Goal: Use online tool/utility

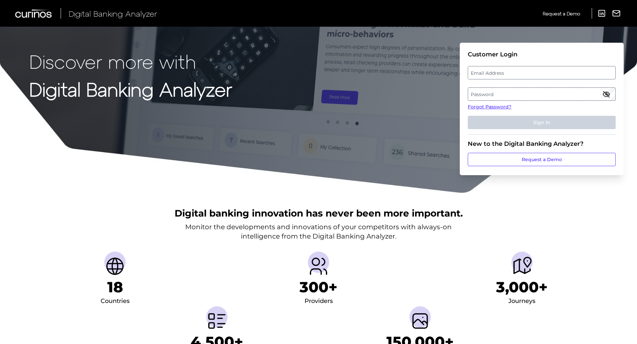
click at [506, 73] on label "Email Address" at bounding box center [541, 73] width 147 height 12
click at [506, 73] on input "email" at bounding box center [542, 72] width 148 height 13
type input "[PERSON_NAME][EMAIL_ADDRESS][PERSON_NAME][DOMAIN_NAME]"
click at [497, 96] on label "Password" at bounding box center [541, 94] width 147 height 12
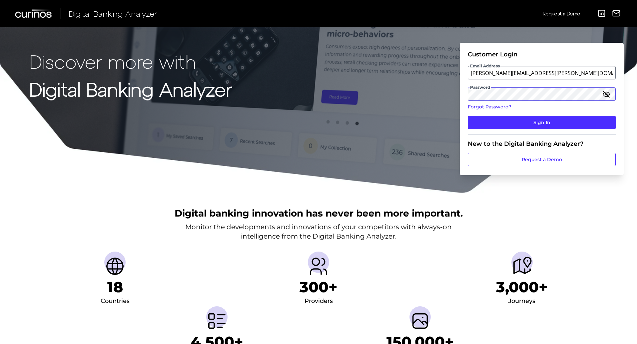
click at [468, 116] on button "Sign In" at bounding box center [542, 122] width 148 height 13
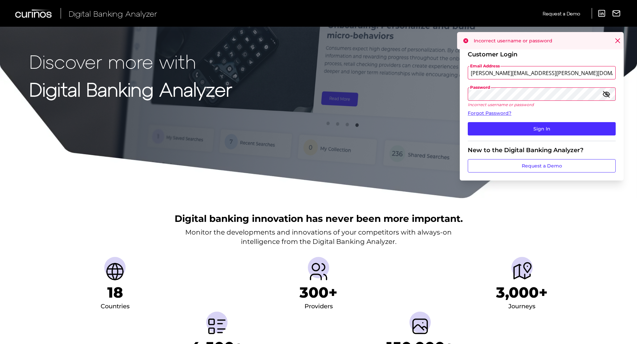
click at [610, 92] on icon "button" at bounding box center [607, 94] width 8 height 8
click at [606, 94] on icon "button" at bounding box center [606, 93] width 1 height 1
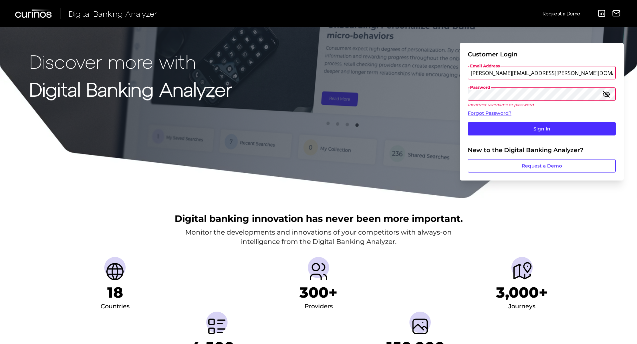
click at [609, 94] on icon "button" at bounding box center [607, 94] width 8 height 8
click at [541, 127] on button "Sign In" at bounding box center [542, 128] width 148 height 13
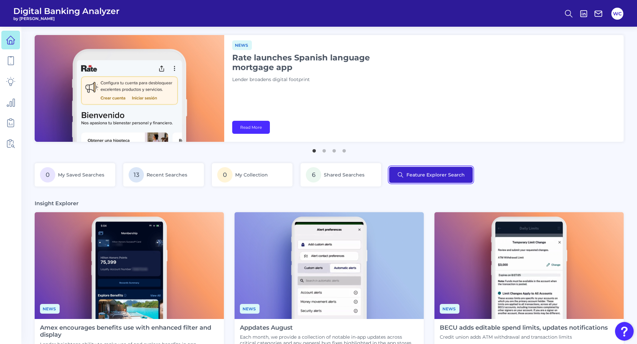
click at [428, 176] on button "Feature Explorer Search" at bounding box center [431, 175] width 84 height 16
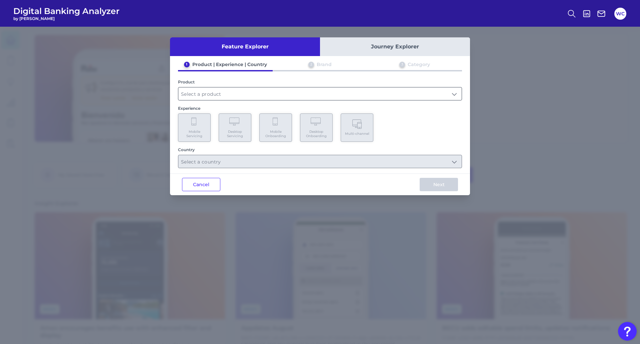
click at [209, 92] on input "text" at bounding box center [319, 93] width 283 height 13
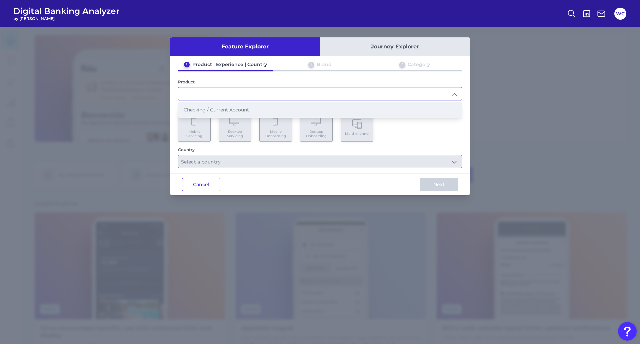
click at [210, 110] on span "Checking / Current Account" at bounding box center [216, 110] width 65 height 6
type input "Checking / Current Account"
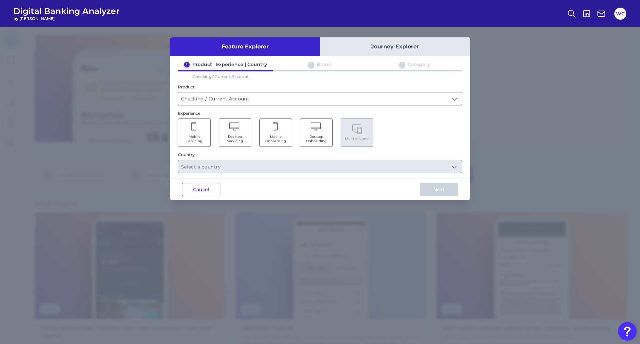
click at [196, 133] on Servicing "Mobile Servicing" at bounding box center [194, 132] width 33 height 28
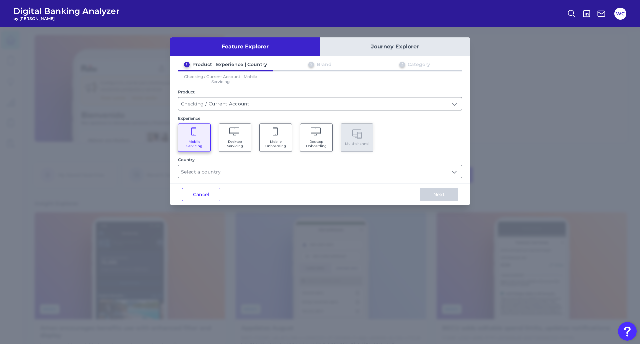
click at [240, 132] on icon at bounding box center [235, 131] width 12 height 9
click at [196, 136] on icon at bounding box center [194, 131] width 6 height 9
click at [250, 171] on input "text" at bounding box center [319, 171] width 283 height 13
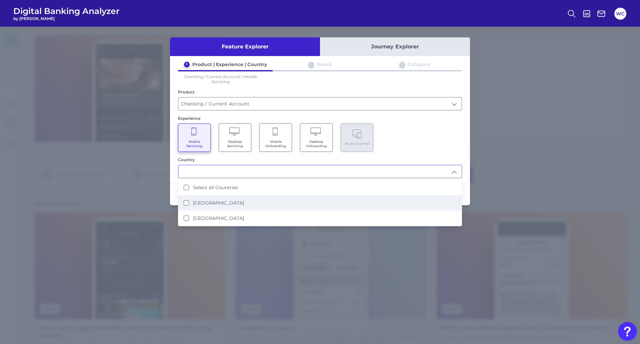
click at [188, 201] on States "[GEOGRAPHIC_DATA]" at bounding box center [186, 202] width 5 height 5
type input "[GEOGRAPHIC_DATA]"
click at [399, 141] on div "Mobile Servicing Desktop Servicing Mobile Onboarding Desktop Onboarding Multi-c…" at bounding box center [320, 137] width 284 height 28
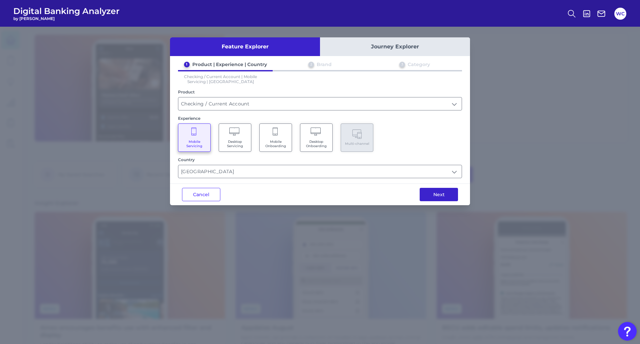
click at [437, 193] on button "Next" at bounding box center [439, 194] width 38 height 13
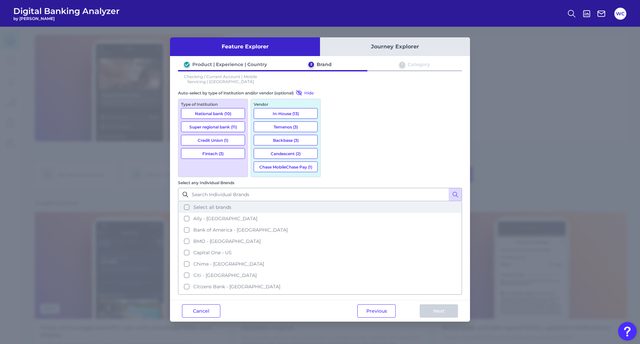
click at [331, 201] on button "Select all brands" at bounding box center [320, 206] width 283 height 11
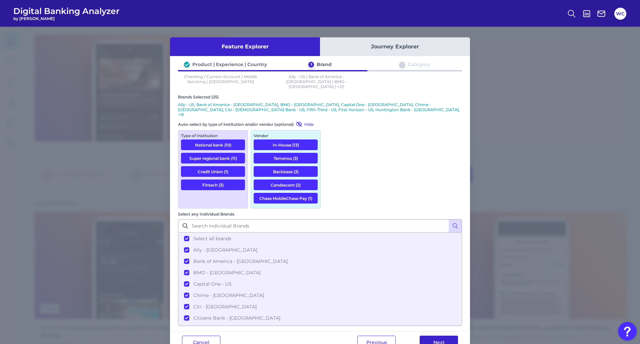
click at [439, 335] on button "Next" at bounding box center [439, 341] width 38 height 13
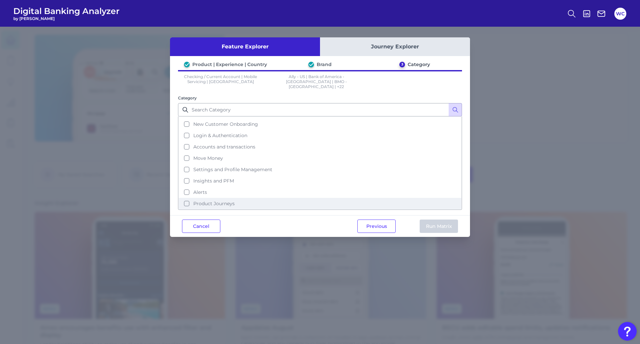
scroll to position [32, 0]
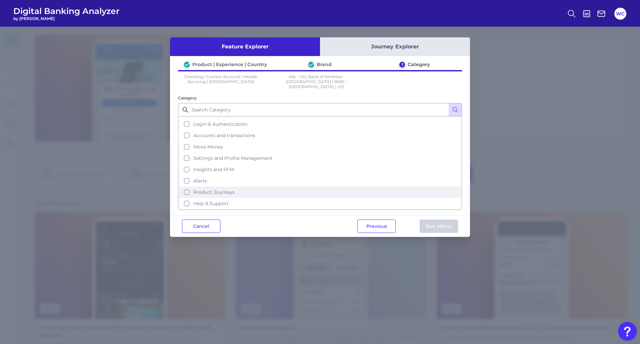
click at [187, 187] on button "Product Journeys" at bounding box center [320, 191] width 283 height 11
click at [439, 221] on button "Run Matrix" at bounding box center [439, 225] width 38 height 13
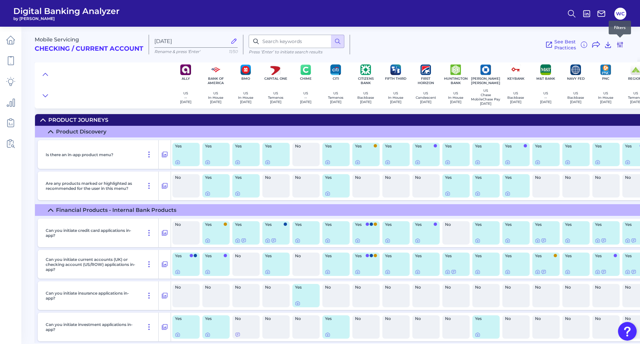
click at [620, 45] on icon at bounding box center [619, 44] width 5 height 5
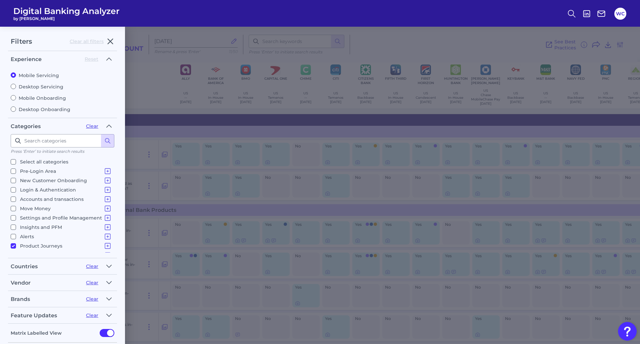
click at [13, 246] on input "Product Journeys Product Discovery Financial Products - Internal Bank Products …" at bounding box center [13, 245] width 5 height 5
checkbox input "false"
click at [105, 181] on icon at bounding box center [107, 180] width 5 height 5
click at [105, 181] on icon at bounding box center [108, 180] width 8 height 8
click at [104, 206] on icon at bounding box center [108, 208] width 8 height 8
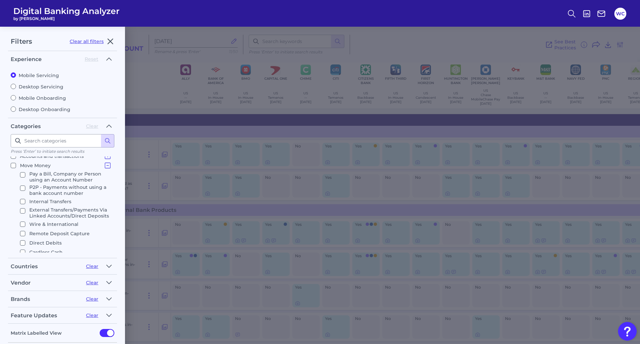
scroll to position [33, 0]
click at [105, 176] on icon at bounding box center [108, 175] width 8 height 8
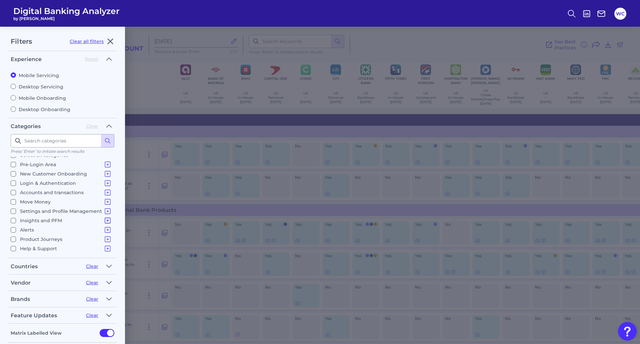
click at [106, 220] on icon at bounding box center [108, 220] width 8 height 8
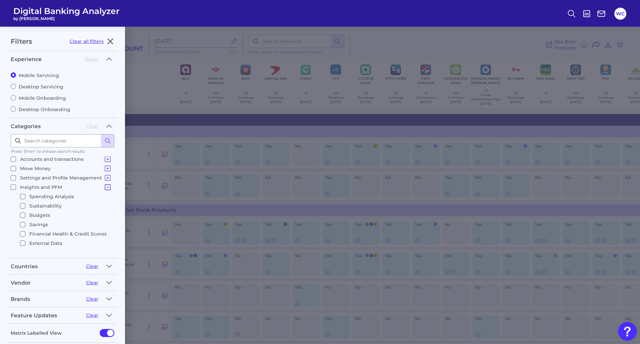
click at [106, 188] on icon at bounding box center [108, 187] width 8 height 8
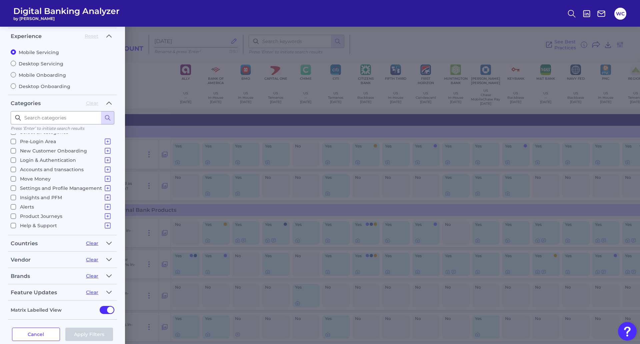
scroll to position [33, 0]
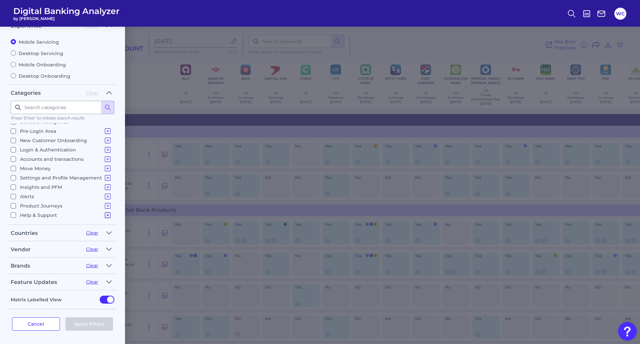
click at [104, 216] on icon at bounding box center [108, 215] width 8 height 8
click at [105, 190] on icon at bounding box center [108, 191] width 8 height 8
click at [104, 205] on icon at bounding box center [108, 206] width 8 height 8
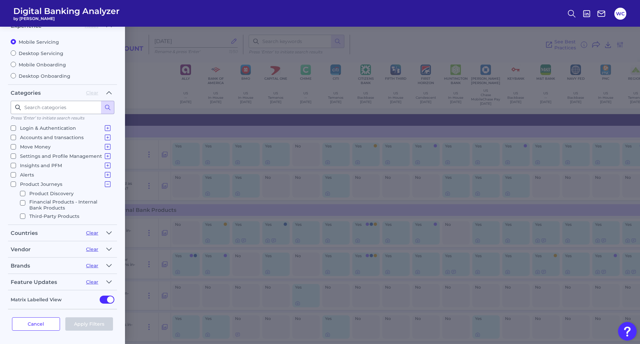
scroll to position [43, 0]
click at [104, 169] on icon at bounding box center [108, 170] width 8 height 8
click at [59, 110] on input at bounding box center [63, 107] width 104 height 13
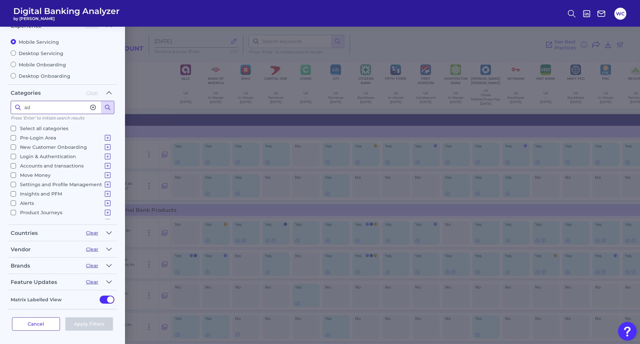
type input "ad"
click at [108, 106] on icon at bounding box center [107, 107] width 7 height 7
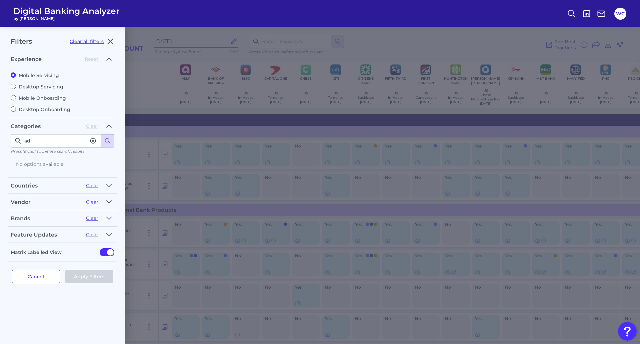
click at [93, 139] on icon at bounding box center [93, 140] width 7 height 7
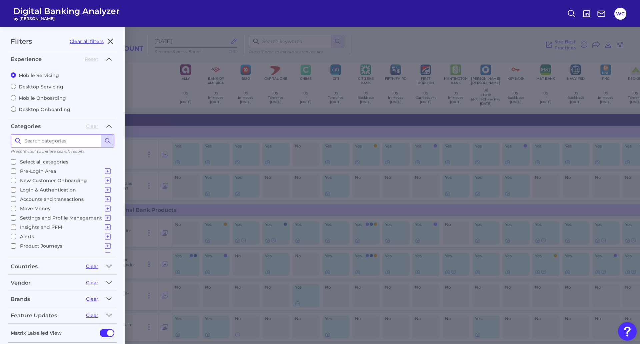
click at [54, 140] on input at bounding box center [63, 140] width 104 height 13
type input "marketing"
click at [108, 140] on icon at bounding box center [107, 140] width 7 height 7
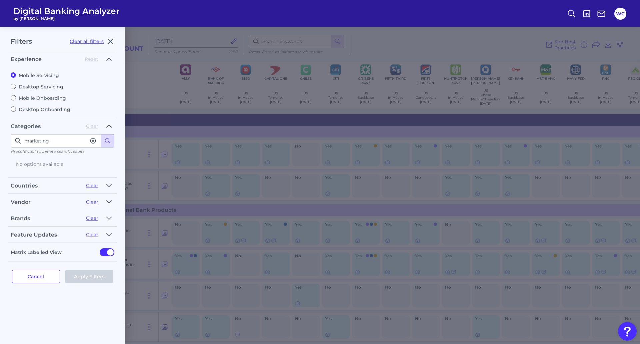
click at [93, 140] on icon at bounding box center [93, 140] width 7 height 7
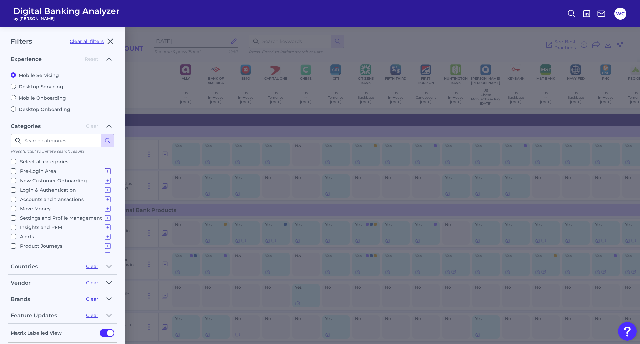
click at [105, 171] on icon at bounding box center [107, 170] width 5 height 5
click at [105, 171] on icon at bounding box center [108, 171] width 8 height 8
click at [104, 180] on icon at bounding box center [108, 180] width 8 height 8
click at [104, 189] on icon at bounding box center [108, 190] width 8 height 8
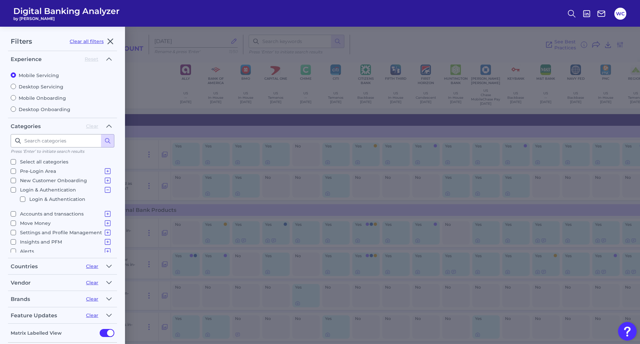
click at [104, 189] on icon at bounding box center [108, 190] width 8 height 8
click at [105, 198] on icon at bounding box center [108, 199] width 8 height 8
click at [104, 199] on icon at bounding box center [108, 199] width 8 height 8
click at [104, 201] on icon at bounding box center [108, 202] width 8 height 8
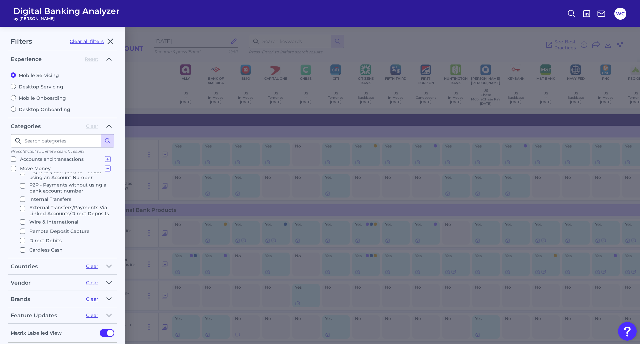
scroll to position [0, 0]
click at [104, 167] on icon at bounding box center [108, 168] width 8 height 8
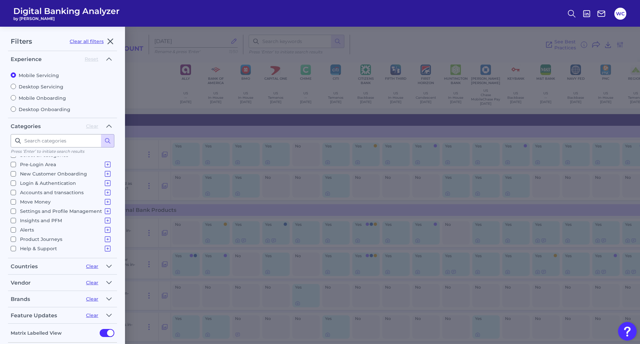
scroll to position [7, 0]
click at [104, 210] on icon at bounding box center [108, 211] width 8 height 8
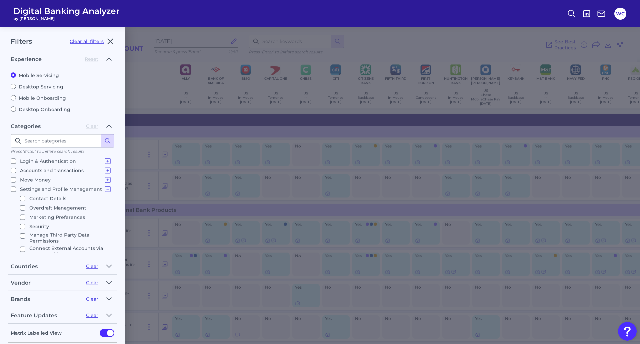
scroll to position [40, 0]
click at [24, 203] on input "Marketing Preferences" at bounding box center [22, 205] width 5 height 5
checkbox input "true"
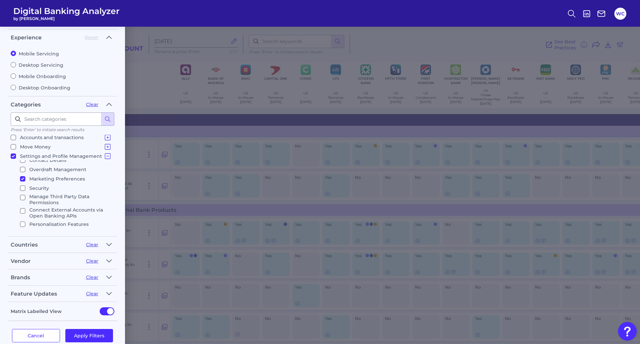
scroll to position [33, 0]
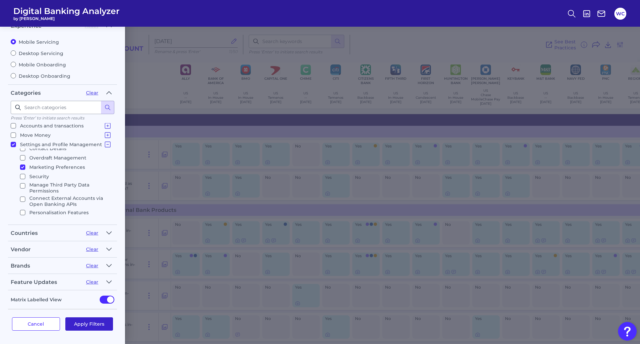
click at [91, 323] on button "Apply Filters" at bounding box center [89, 323] width 48 height 13
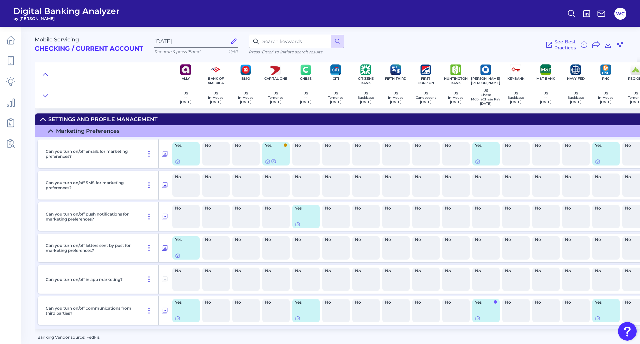
scroll to position [0, 0]
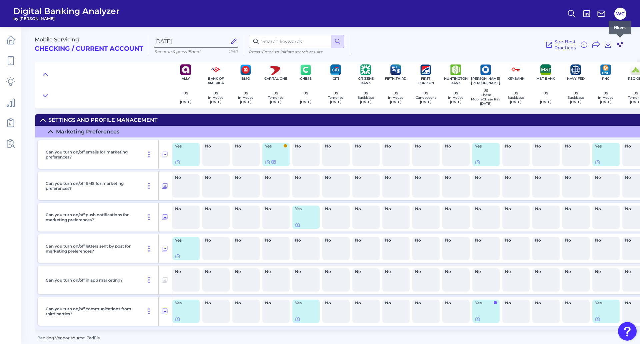
click at [621, 45] on icon at bounding box center [620, 45] width 8 height 8
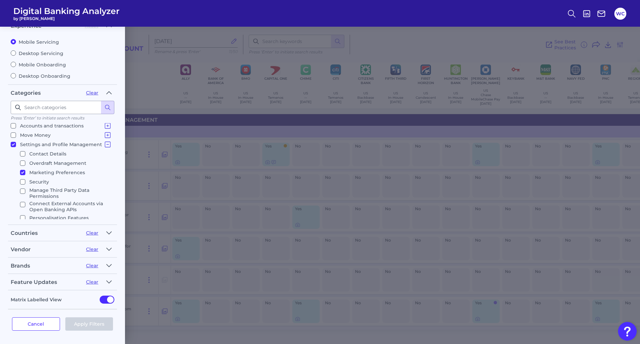
scroll to position [5, 0]
click at [22, 166] on input "Marketing Preferences" at bounding box center [22, 166] width 5 height 5
checkbox input "false"
click at [105, 144] on icon at bounding box center [108, 144] width 8 height 8
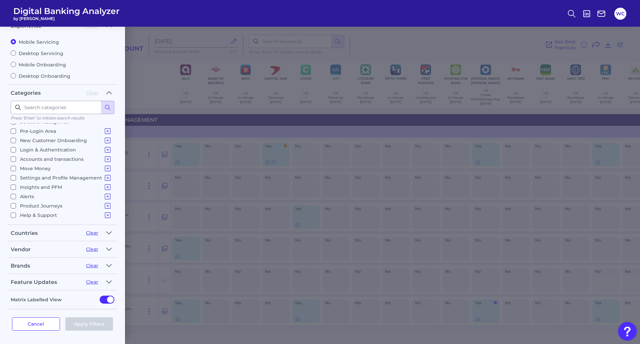
scroll to position [7, 0]
click at [107, 204] on icon at bounding box center [108, 206] width 8 height 8
click at [22, 179] on input "Product Discovery" at bounding box center [22, 178] width 5 height 5
checkbox input "true"
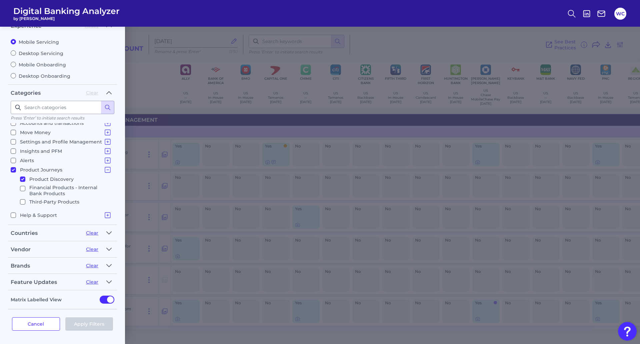
checkbox input "true"
click at [23, 191] on input "Financial Products - Internal Bank Products" at bounding box center [22, 188] width 5 height 5
checkbox input "true"
click at [23, 200] on input "Third-Party Products" at bounding box center [22, 201] width 5 height 5
checkbox input "true"
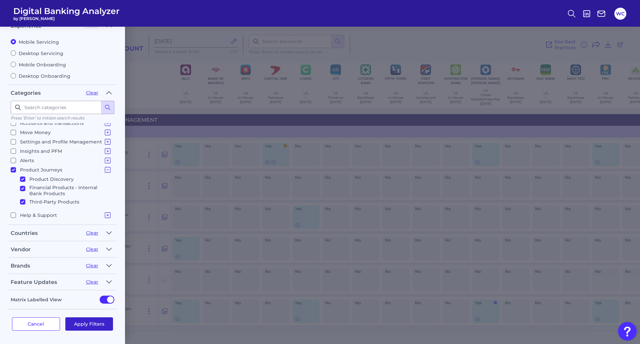
click at [88, 321] on button "Apply Filters" at bounding box center [89, 323] width 48 height 13
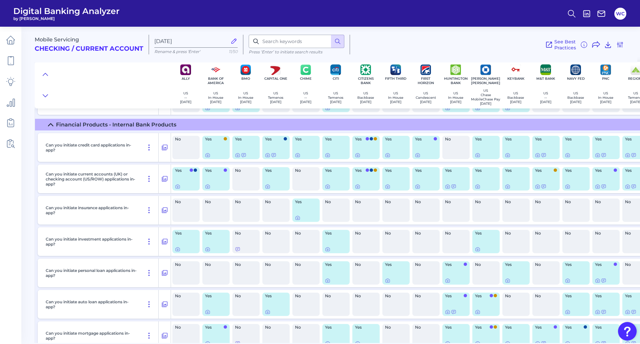
scroll to position [0, 0]
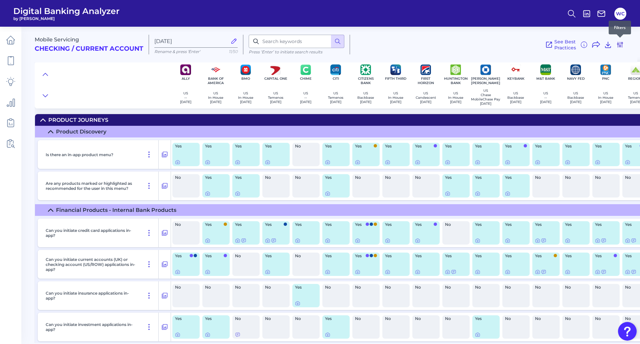
click at [621, 45] on icon at bounding box center [620, 45] width 8 height 8
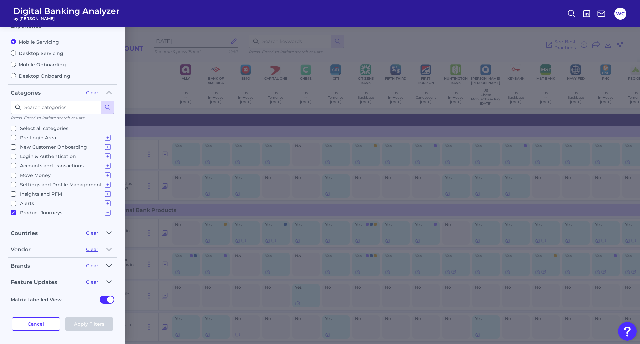
scroll to position [43, 0]
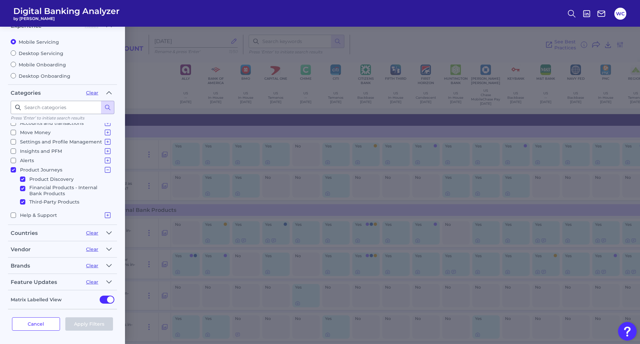
click at [14, 170] on input "Product Journeys Product Discovery Financial Products - Internal Bank Products …" at bounding box center [13, 169] width 5 height 5
checkbox input "false"
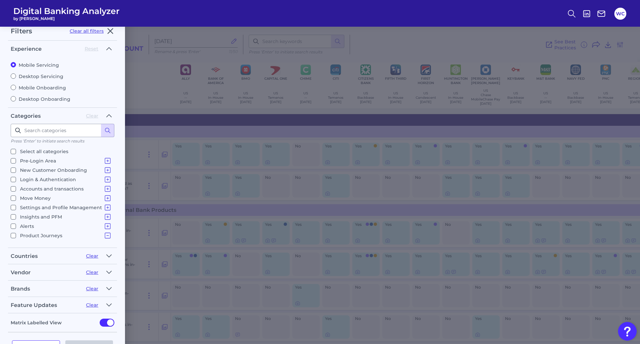
scroll to position [0, 0]
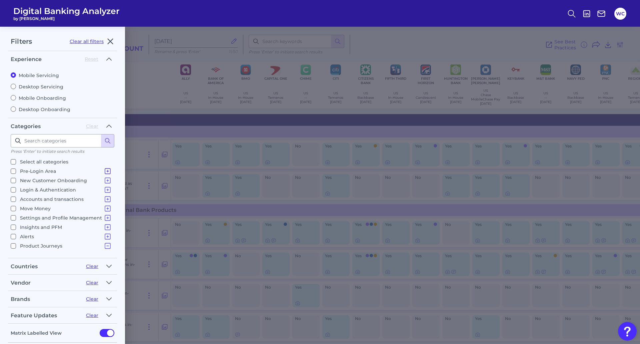
click at [105, 169] on icon at bounding box center [108, 171] width 8 height 8
click at [104, 179] on icon at bounding box center [108, 180] width 8 height 8
click at [104, 188] on icon at bounding box center [108, 190] width 8 height 8
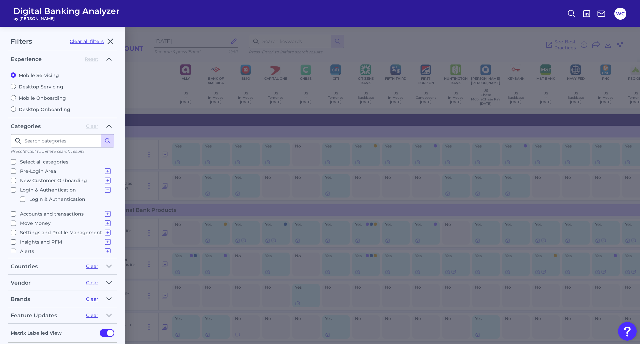
click at [104, 188] on icon at bounding box center [108, 190] width 8 height 8
click at [105, 197] on icon at bounding box center [108, 199] width 8 height 8
click at [104, 200] on icon at bounding box center [108, 199] width 8 height 8
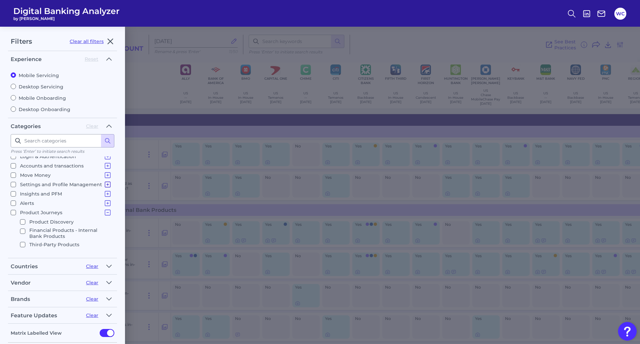
click at [106, 184] on icon at bounding box center [108, 184] width 8 height 8
click at [59, 143] on input at bounding box center [63, 140] width 104 height 13
type input "marketing"
click at [106, 141] on icon at bounding box center [107, 140] width 7 height 7
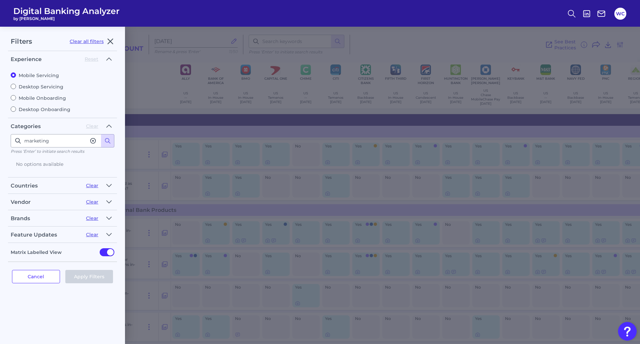
click at [92, 139] on icon at bounding box center [93, 140] width 7 height 7
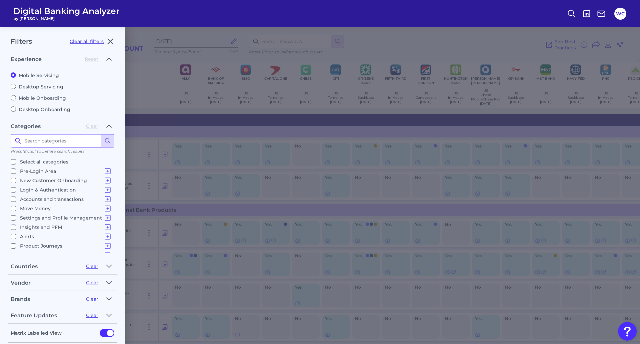
click at [60, 141] on input at bounding box center [63, 140] width 104 height 13
click at [104, 248] on icon at bounding box center [108, 248] width 8 height 8
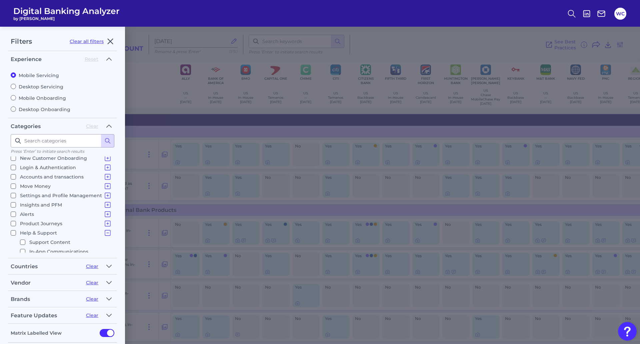
scroll to position [31, 0]
click at [104, 224] on icon at bounding box center [108, 224] width 8 height 8
click at [105, 238] on icon at bounding box center [108, 239] width 8 height 8
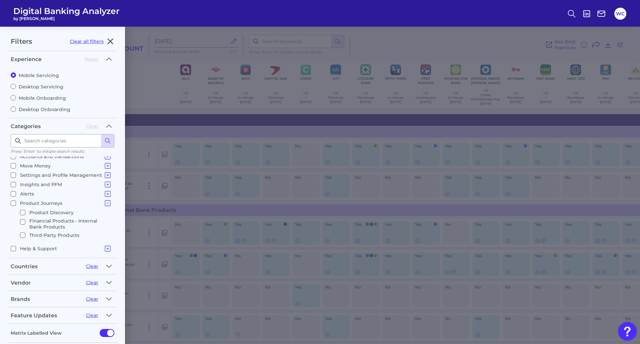
click at [112, 40] on icon "button" at bounding box center [110, 41] width 5 height 5
checkbox input "true"
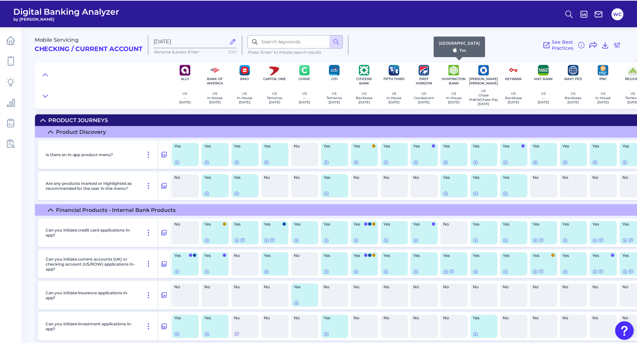
scroll to position [0, 0]
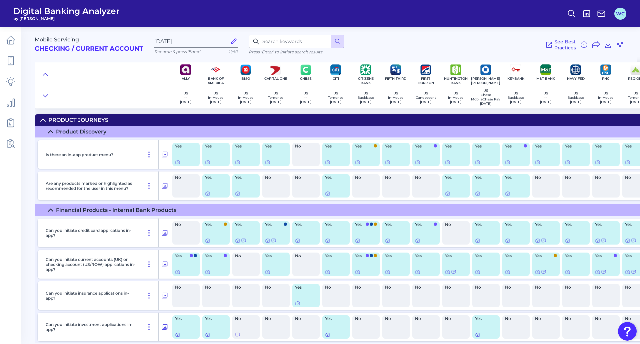
click at [619, 14] on button "WC" at bounding box center [620, 14] width 12 height 12
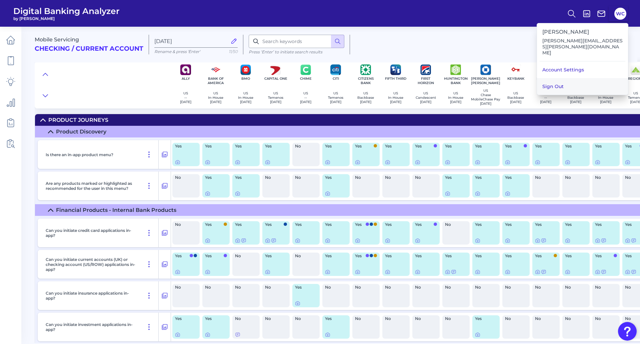
click at [558, 78] on button "Sign Out" at bounding box center [582, 86] width 91 height 17
